Goal: Information Seeking & Learning: Learn about a topic

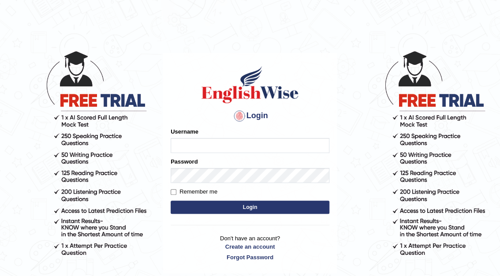
type input "A"
type input "asena_parramatta"
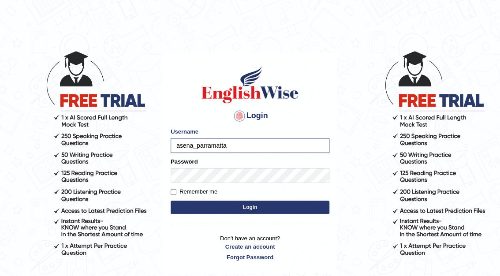
click at [183, 207] on button "Login" at bounding box center [249, 206] width 159 height 13
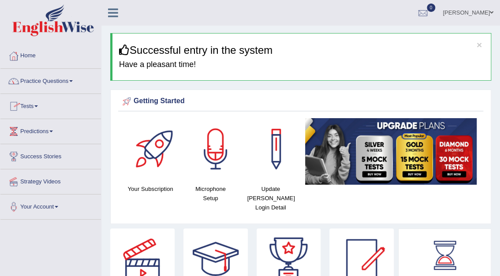
click at [38, 105] on span at bounding box center [36, 106] width 4 height 2
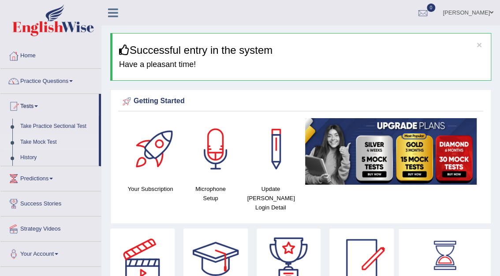
click at [48, 141] on link "Take Mock Test" at bounding box center [57, 142] width 82 height 16
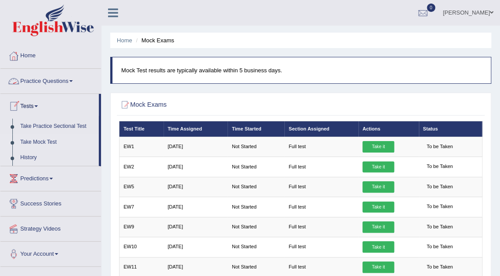
click at [70, 80] on link "Practice Questions" at bounding box center [50, 80] width 100 height 22
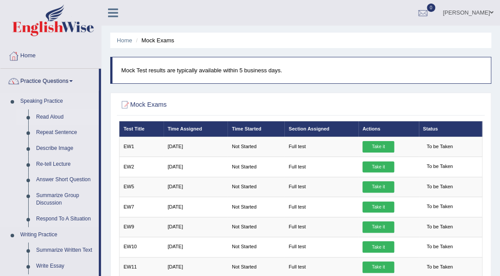
click at [53, 117] on link "Read Aloud" at bounding box center [65, 117] width 67 height 16
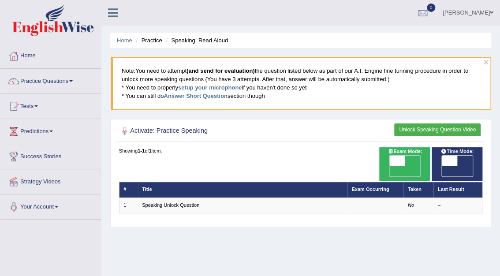
click at [389, 166] on span "OFF" at bounding box center [380, 171] width 15 height 11
checkbox input "true"
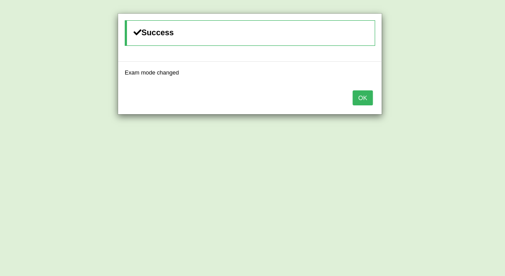
click at [363, 99] on button "OK" at bounding box center [362, 97] width 20 height 15
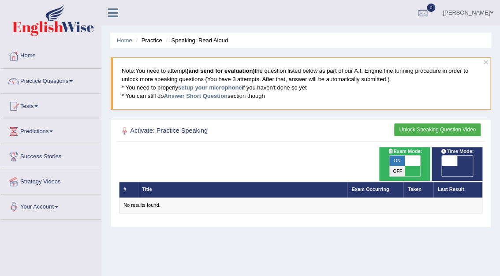
click at [441, 166] on span "OFF" at bounding box center [433, 171] width 15 height 11
checkbox input "true"
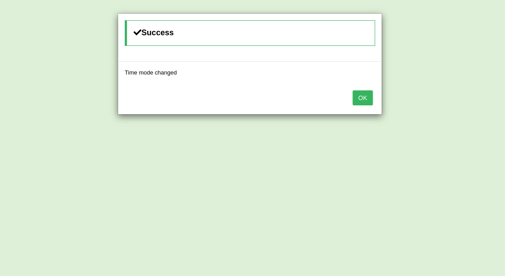
click at [362, 97] on button "OK" at bounding box center [362, 97] width 20 height 15
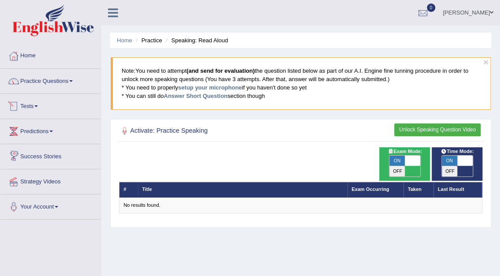
click at [38, 105] on span at bounding box center [36, 106] width 4 height 2
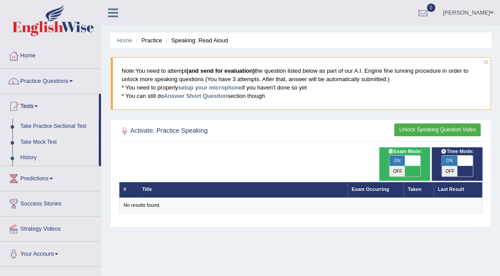
click at [45, 141] on link "Take Mock Test" at bounding box center [57, 142] width 82 height 16
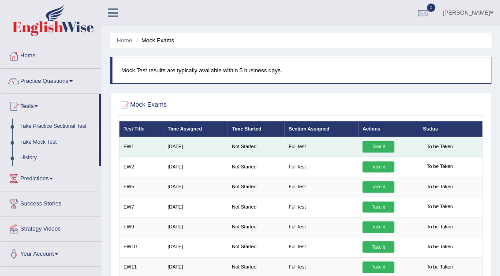
click at [374, 145] on link "Take it" at bounding box center [378, 146] width 32 height 11
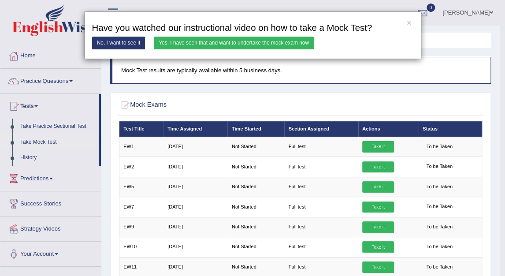
click at [131, 43] on link "No, I want to see it" at bounding box center [118, 43] width 53 height 13
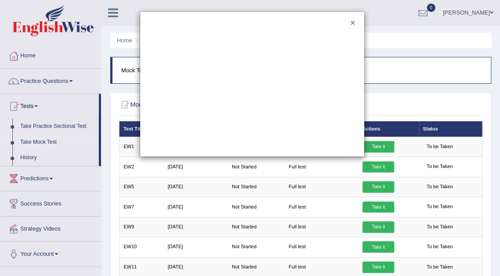
click at [351, 22] on button "×" at bounding box center [352, 23] width 4 height 8
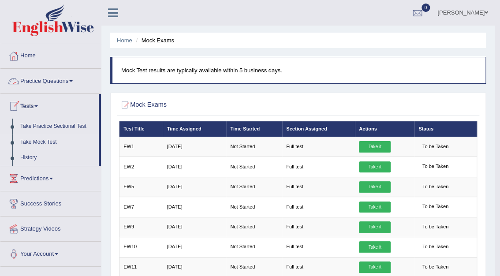
click at [75, 83] on link "Practice Questions" at bounding box center [50, 80] width 100 height 22
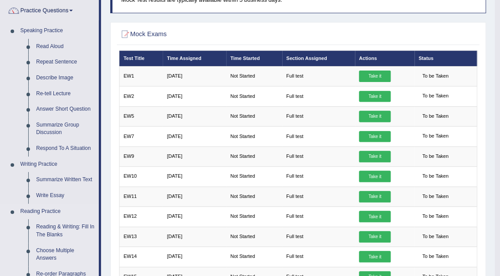
scroll to position [106, 0]
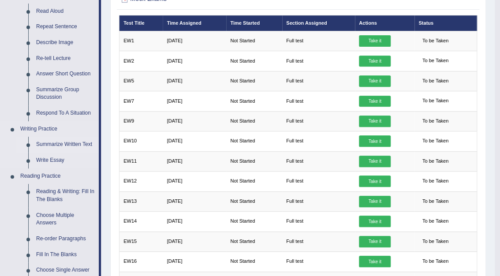
click at [75, 141] on link "Summarize Written Text" at bounding box center [65, 145] width 67 height 16
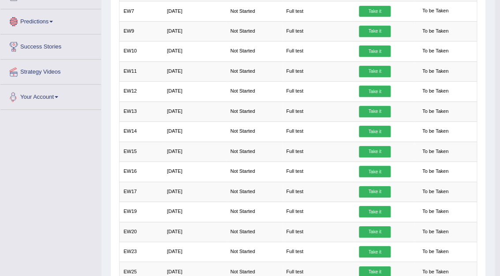
scroll to position [569, 0]
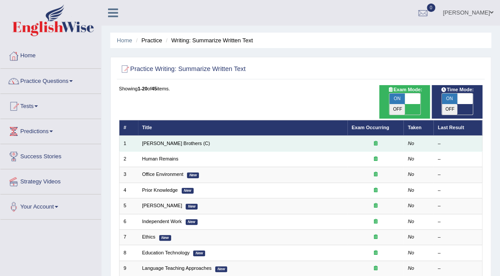
click at [198, 136] on td "Wright Brothers (C)" at bounding box center [242, 143] width 209 height 15
click at [344, 139] on td "Wright Brothers (C)" at bounding box center [242, 143] width 209 height 15
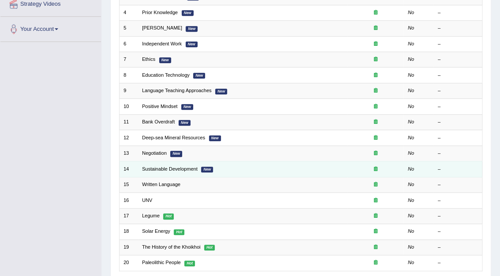
scroll to position [231, 0]
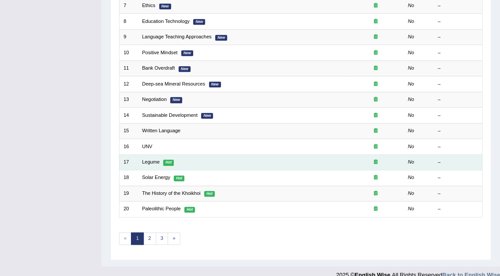
click at [198, 154] on td "Legume Hot" at bounding box center [242, 161] width 209 height 15
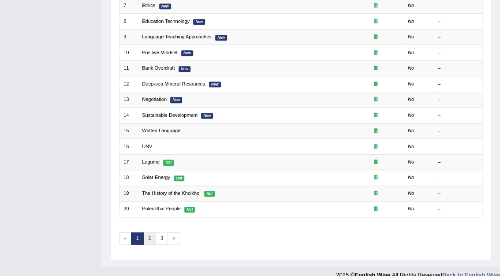
click at [149, 232] on link "2" at bounding box center [149, 238] width 13 height 12
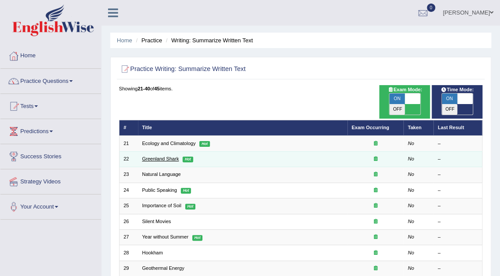
click at [172, 156] on link "Greenland Shark" at bounding box center [160, 158] width 37 height 5
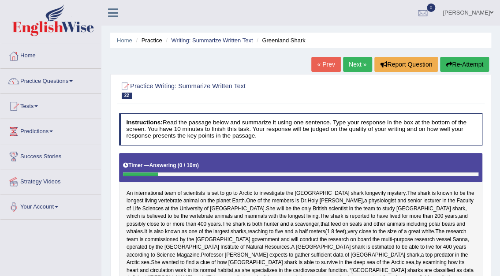
click at [345, 86] on div at bounding box center [300, 89] width 363 height 23
click at [76, 81] on link "Practice Questions" at bounding box center [50, 80] width 100 height 22
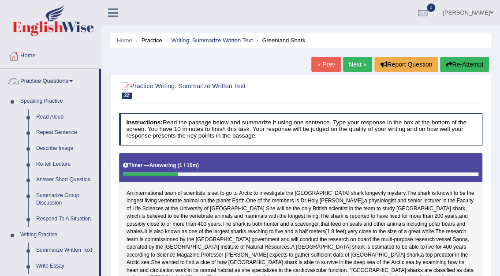
click at [72, 80] on span at bounding box center [71, 81] width 4 height 2
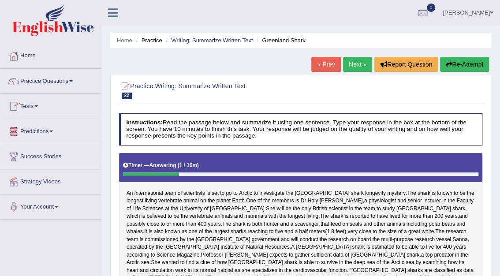
click at [73, 83] on link "Practice Questions" at bounding box center [50, 80] width 100 height 22
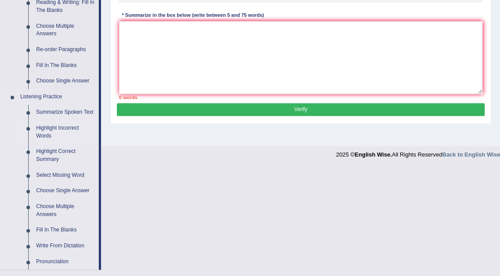
scroll to position [317, 0]
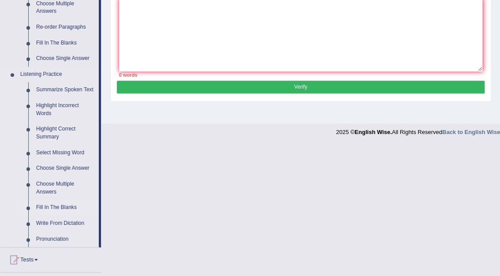
click at [59, 204] on link "Fill In The Blanks" at bounding box center [65, 208] width 67 height 16
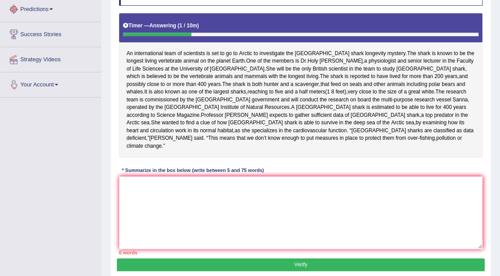
scroll to position [187, 0]
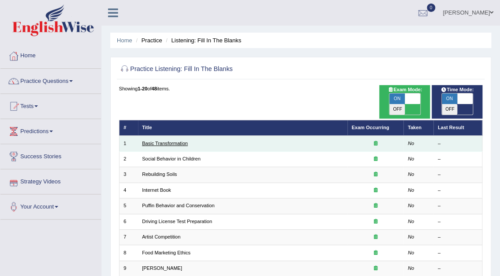
click at [159, 141] on link "Basic Transformation" at bounding box center [165, 143] width 46 height 5
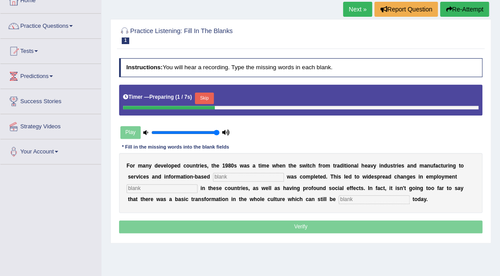
scroll to position [70, 0]
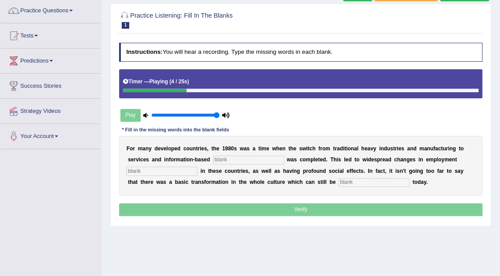
click at [213, 158] on input "text" at bounding box center [248, 160] width 71 height 9
type input "enterprise"
click at [185, 171] on input "text" at bounding box center [161, 171] width 71 height 9
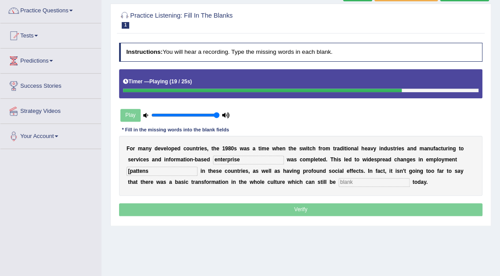
click at [130, 168] on input "[pattens" at bounding box center [161, 171] width 71 height 9
type input "pattens"
click at [338, 182] on input "text" at bounding box center [373, 182] width 71 height 9
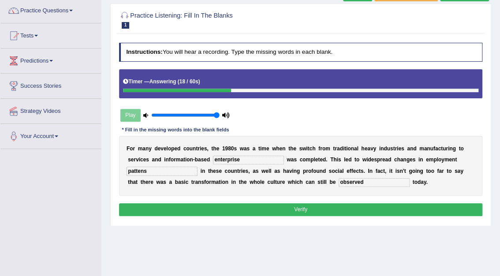
type input "observed"
click at [139, 170] on input "pattens" at bounding box center [161, 171] width 71 height 9
type input "patterns"
click at [172, 189] on div "F o r m a n y d e v e l o p e d c o u n t r i e s , t h e 1 9 8 0 s w a s a t i…" at bounding box center [300, 166] width 363 height 60
click at [270, 206] on button "Verify" at bounding box center [300, 209] width 363 height 13
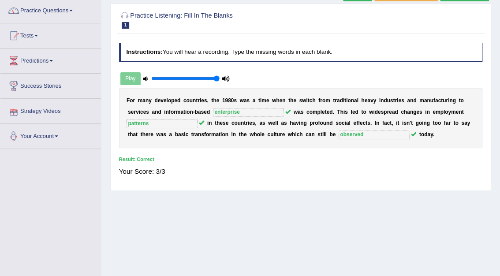
scroll to position [0, 0]
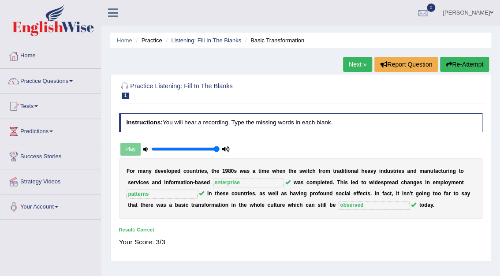
click at [355, 63] on link "Next »" at bounding box center [357, 64] width 29 height 15
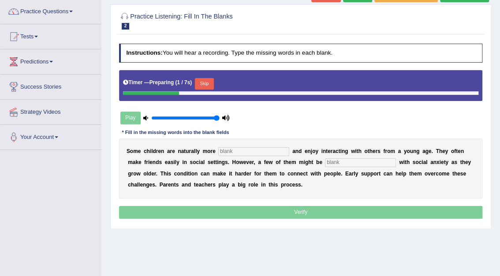
scroll to position [70, 0]
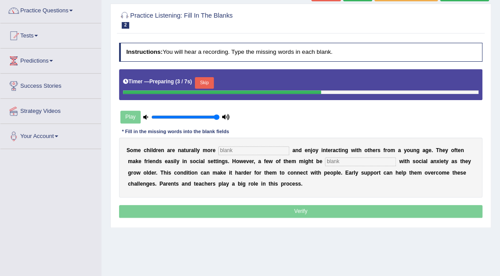
click at [236, 153] on input "text" at bounding box center [253, 150] width 71 height 9
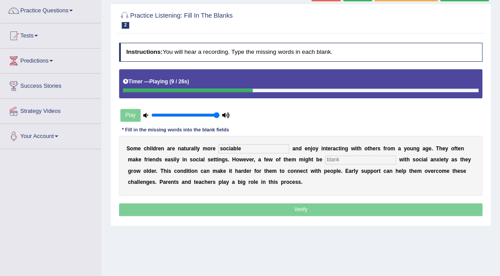
type input "sociable"
click at [325, 159] on input "text" at bounding box center [360, 160] width 71 height 9
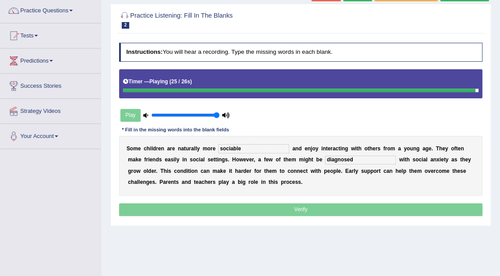
type input "diagnosed"
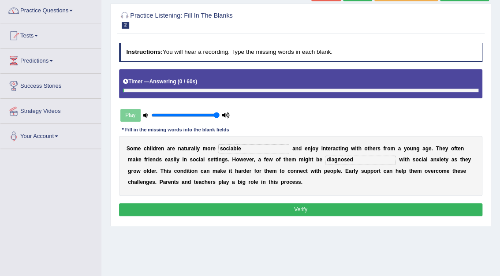
click at [307, 207] on button "Verify" at bounding box center [300, 209] width 363 height 13
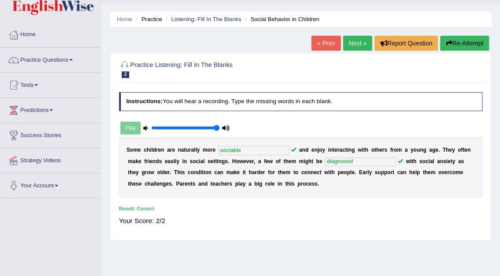
scroll to position [0, 0]
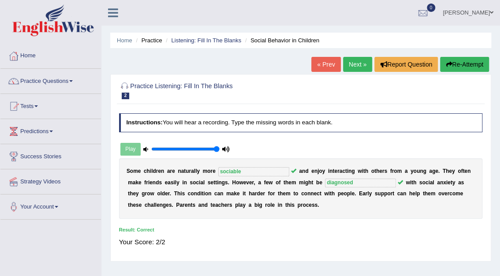
click at [355, 62] on link "Next »" at bounding box center [357, 64] width 29 height 15
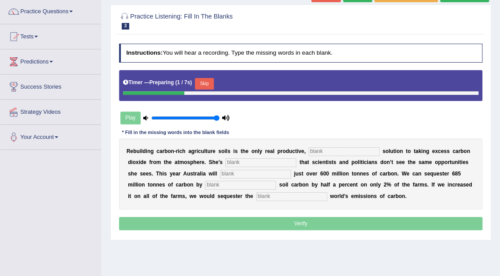
scroll to position [70, 0]
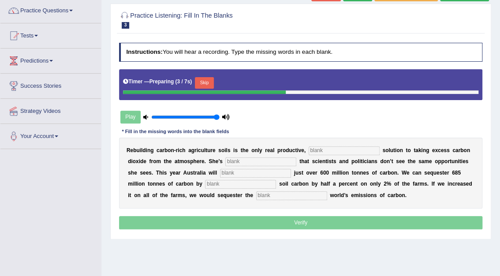
click at [312, 152] on input "text" at bounding box center [343, 150] width 71 height 9
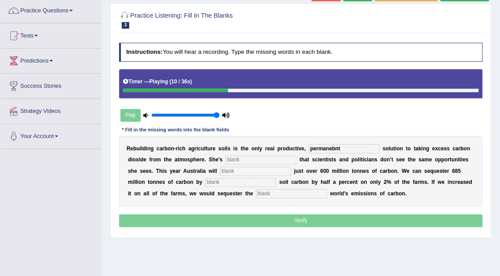
type input "permanebnt"
click at [248, 163] on input "text" at bounding box center [260, 160] width 71 height 9
type input "frustrated"
click at [220, 170] on input "text" at bounding box center [255, 171] width 71 height 9
type input "admit"
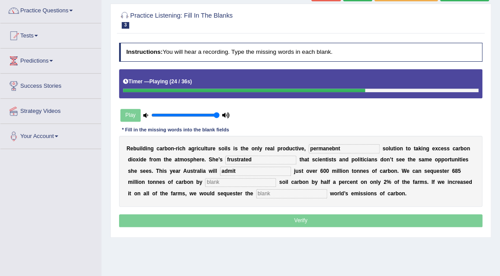
click at [205, 183] on input "text" at bounding box center [240, 182] width 71 height 9
type input "increasing"
click at [256, 193] on input "text" at bounding box center [291, 193] width 71 height 9
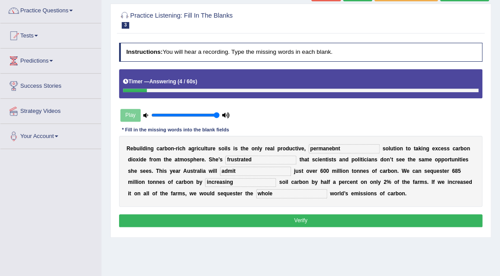
type input "whole"
click at [321, 148] on input "permanebnt" at bounding box center [343, 148] width 71 height 9
click at [311, 149] on input "permanent" at bounding box center [343, 148] width 71 height 9
click at [317, 148] on input "permenent" at bounding box center [343, 148] width 71 height 9
click at [311, 149] on input "permenant" at bounding box center [343, 148] width 71 height 9
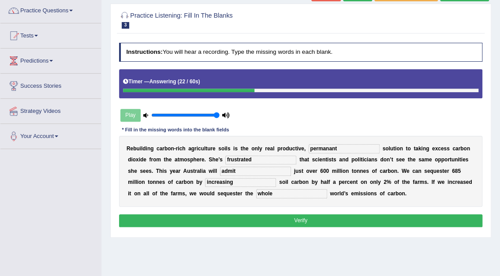
click at [317, 147] on input "permanant" at bounding box center [343, 148] width 71 height 9
type input "permanent"
click at [226, 223] on button "Verify" at bounding box center [300, 220] width 363 height 13
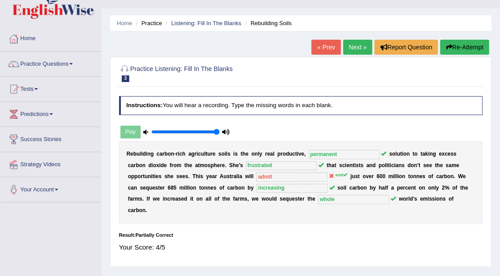
scroll to position [0, 0]
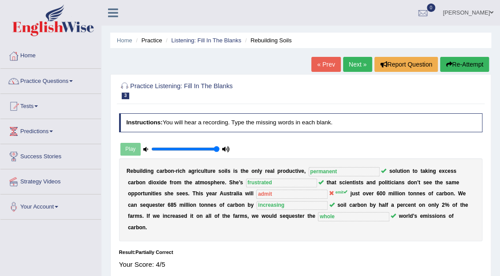
click at [351, 67] on link "Next »" at bounding box center [357, 64] width 29 height 15
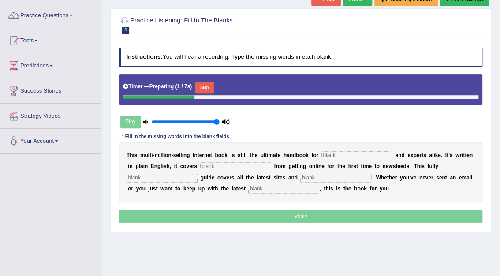
scroll to position [70, 0]
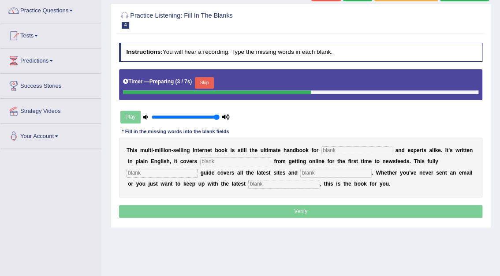
click at [321, 151] on input "text" at bounding box center [356, 150] width 71 height 9
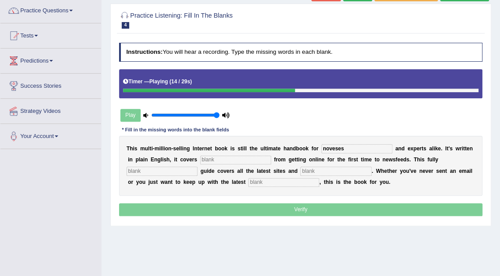
type input "noveses"
click at [219, 159] on input "text" at bounding box center [235, 160] width 71 height 9
click at [197, 167] on input "text" at bounding box center [161, 171] width 71 height 9
type input "revised"
click at [300, 170] on input "text" at bounding box center [335, 171] width 71 height 9
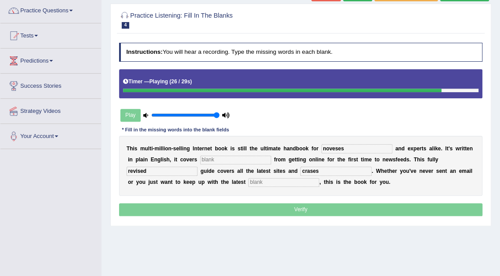
type input "crases"
click at [248, 182] on input "text" at bounding box center [283, 182] width 71 height 9
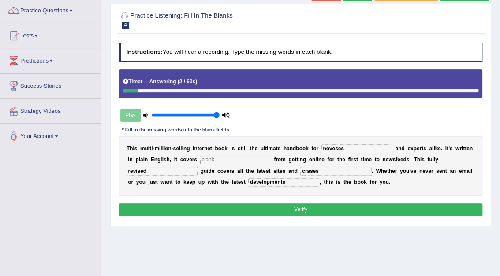
type input "developments"
click at [200, 161] on input "text" at bounding box center [235, 160] width 71 height 9
type input "everything"
click at [324, 148] on input "noveses" at bounding box center [356, 148] width 71 height 9
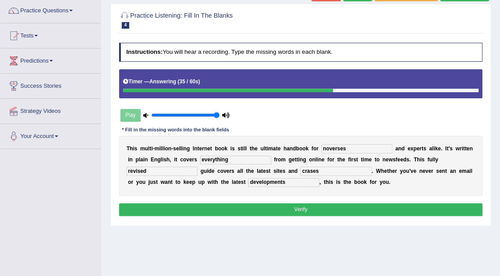
type input "noverses"
click at [300, 170] on input "crases" at bounding box center [335, 171] width 71 height 9
type input "grases"
click at [238, 189] on div "T h i s m u l t i - m i l l i o n - s e l l i n g I n t e r n e t b o o k i s s…" at bounding box center [300, 166] width 363 height 60
click at [228, 203] on button "Verify" at bounding box center [300, 209] width 363 height 13
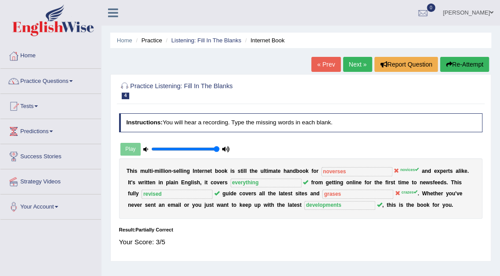
scroll to position [0, 0]
click at [358, 65] on link "Next »" at bounding box center [357, 64] width 29 height 15
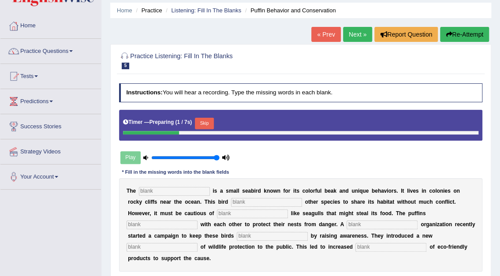
scroll to position [70, 0]
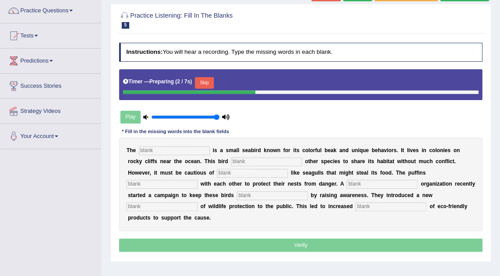
click at [180, 152] on input "text" at bounding box center [174, 150] width 71 height 9
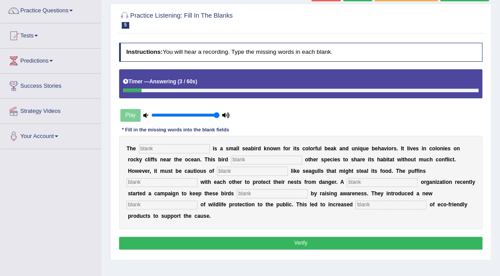
click at [170, 149] on input "text" at bounding box center [174, 148] width 71 height 9
type input "puffins"
click at [231, 159] on input "text" at bounding box center [266, 160] width 71 height 9
type input "allows"
click at [217, 171] on input "text" at bounding box center [252, 171] width 71 height 9
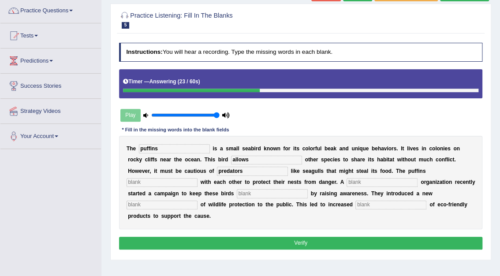
type input "predators"
click at [346, 181] on input "text" at bounding box center [381, 182] width 71 height 9
type input "cooperate"
click at [237, 192] on input "text" at bounding box center [272, 193] width 71 height 9
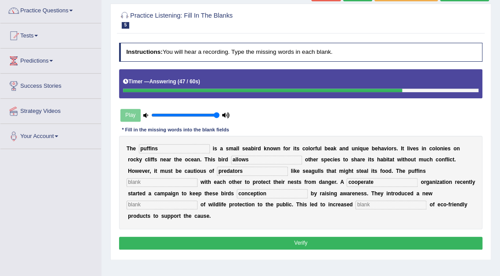
type input "conception"
click at [355, 206] on input "text" at bounding box center [390, 204] width 71 height 9
type input "consumption"
